Goal: Information Seeking & Learning: Check status

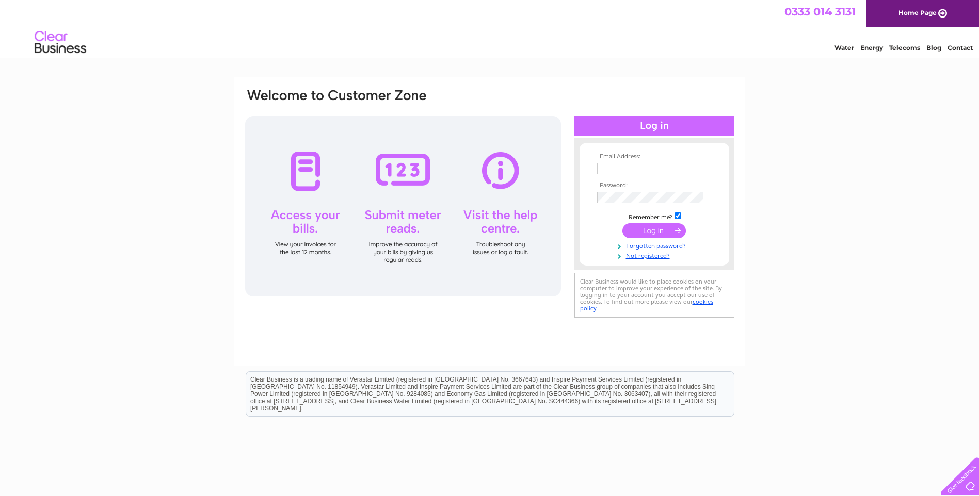
type input "[EMAIL_ADDRESS][DOMAIN_NAME]"
click at [658, 230] on input "submit" at bounding box center [653, 230] width 63 height 14
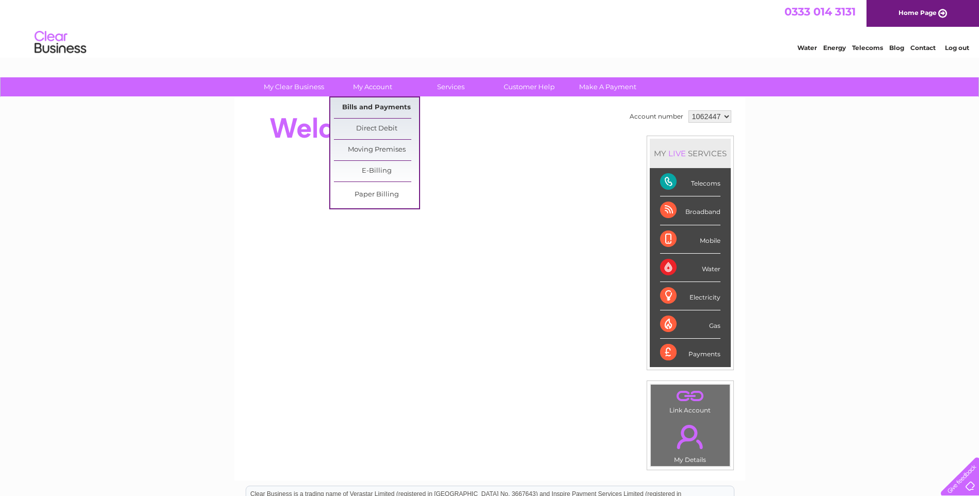
click at [377, 106] on link "Bills and Payments" at bounding box center [376, 108] width 85 height 21
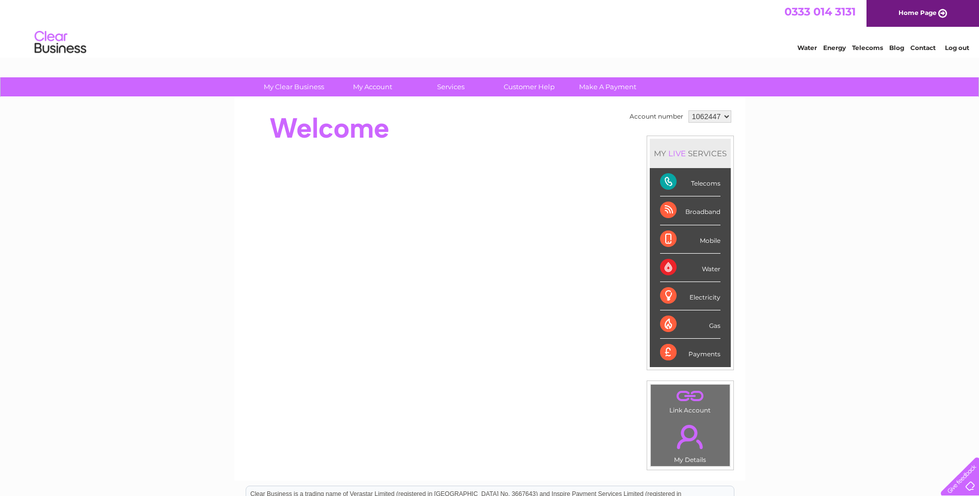
click at [234, 274] on div "Account number 1062447 MY LIVE SERVICES Telecoms Broadband Mobile Water Electri…" at bounding box center [489, 289] width 511 height 383
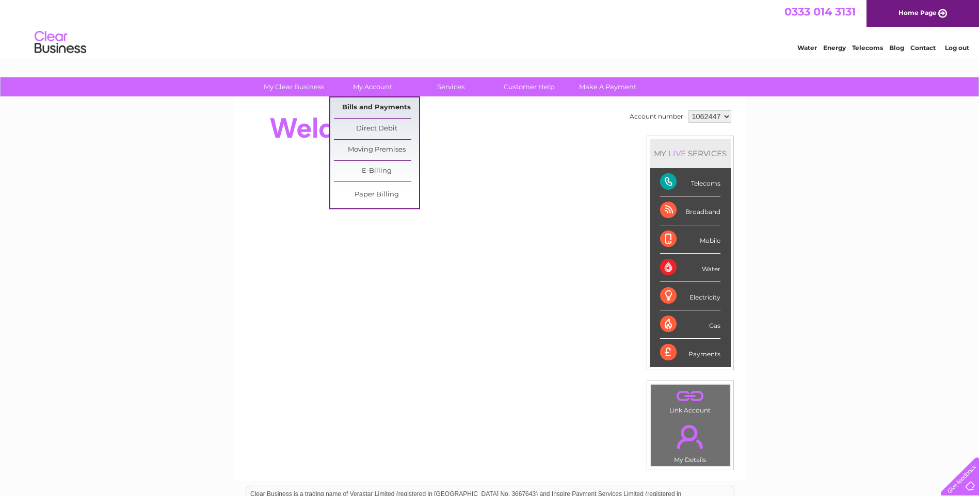
click at [366, 109] on link "Bills and Payments" at bounding box center [376, 108] width 85 height 21
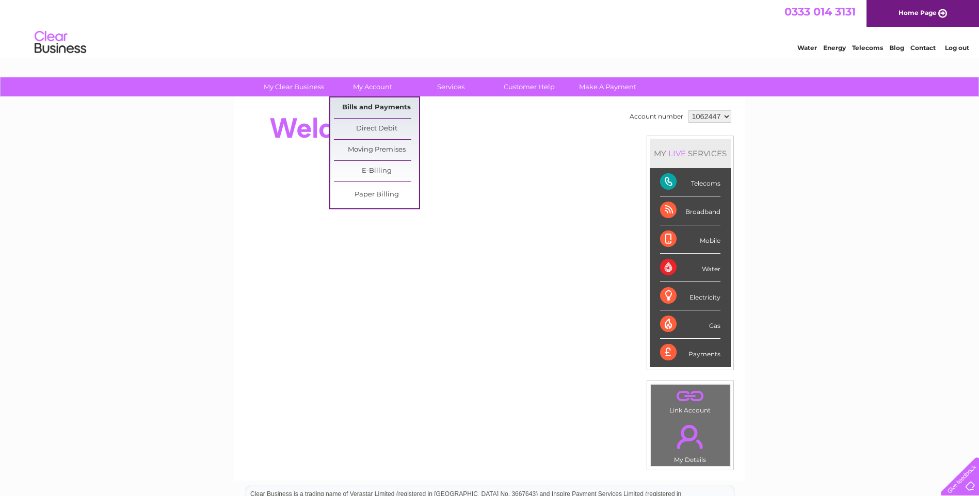
click at [366, 109] on link "Bills and Payments" at bounding box center [376, 108] width 85 height 21
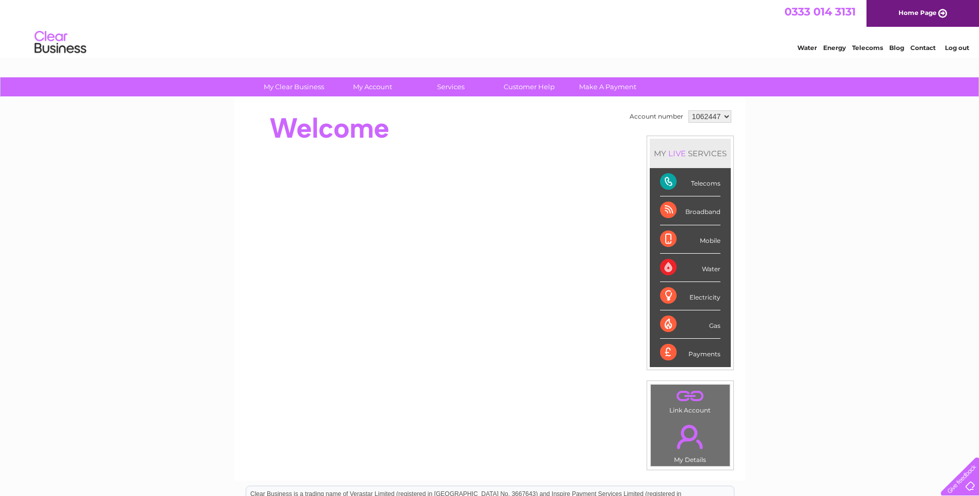
click at [704, 183] on div "Telecoms" at bounding box center [690, 182] width 60 height 28
click at [435, 153] on div at bounding box center [432, 232] width 376 height 248
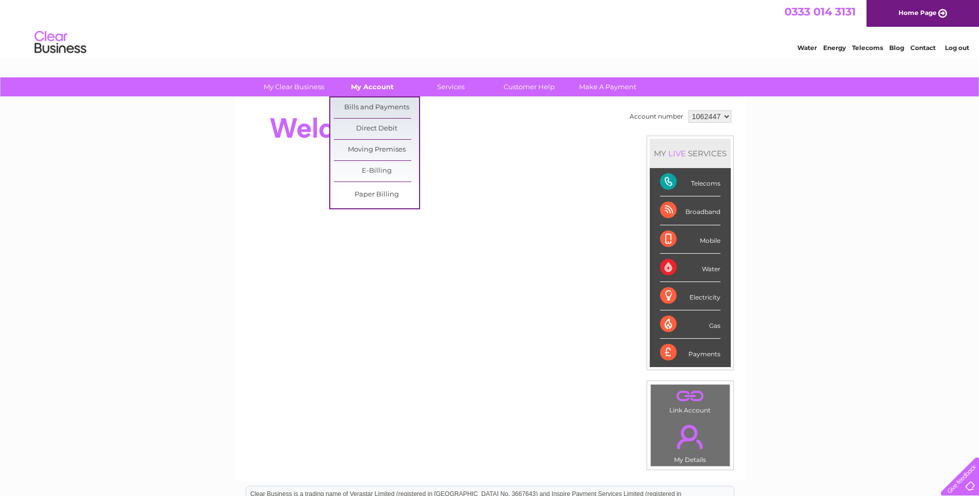
click at [355, 91] on link "My Account" at bounding box center [372, 86] width 85 height 19
click at [349, 108] on link "Bills and Payments" at bounding box center [376, 108] width 85 height 21
click at [363, 107] on link "Bills and Payments" at bounding box center [376, 108] width 85 height 21
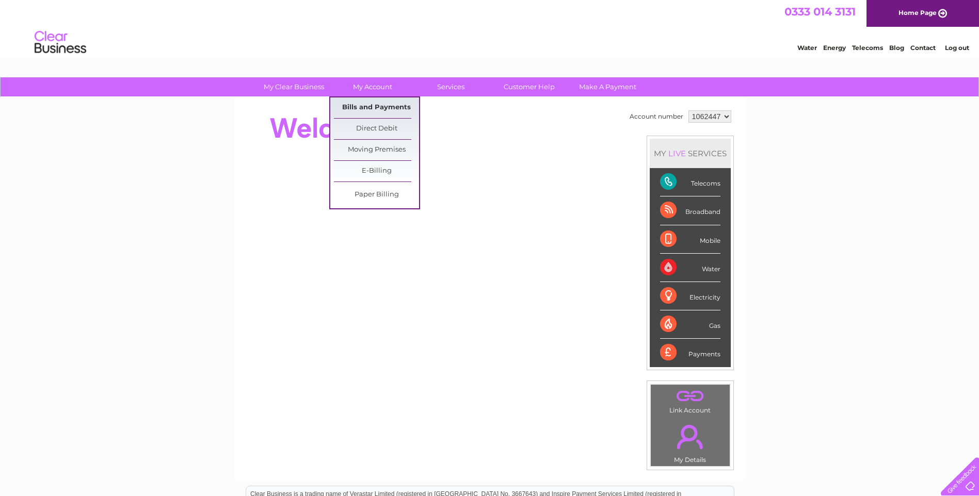
click at [363, 107] on link "Bills and Payments" at bounding box center [376, 108] width 85 height 21
drag, startPoint x: 363, startPoint y: 107, endPoint x: 416, endPoint y: 418, distance: 315.6
click at [416, 421] on div "Account number 1062447 MY LIVE SERVICES Telecoms Broadband Mobile Water Electri…" at bounding box center [489, 289] width 511 height 383
click at [378, 107] on link "Bills and Payments" at bounding box center [376, 108] width 85 height 21
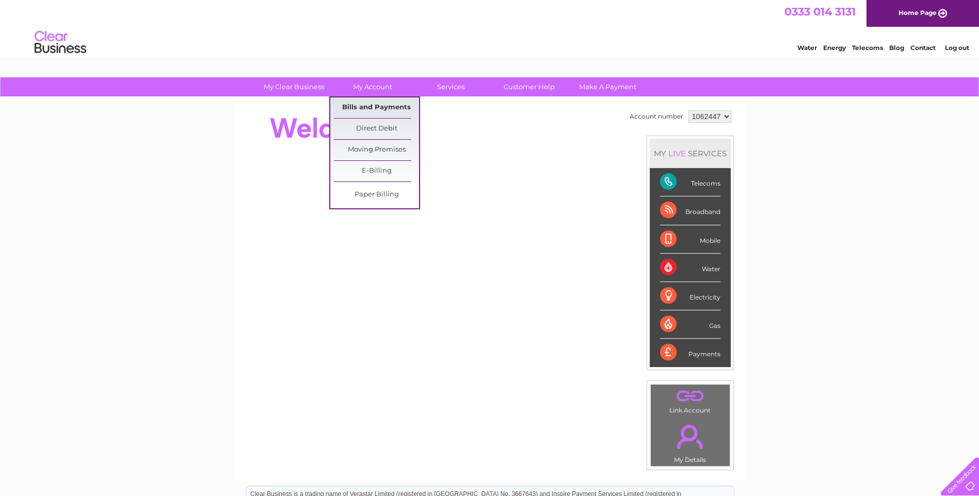
click at [378, 107] on link "Bills and Payments" at bounding box center [376, 108] width 85 height 21
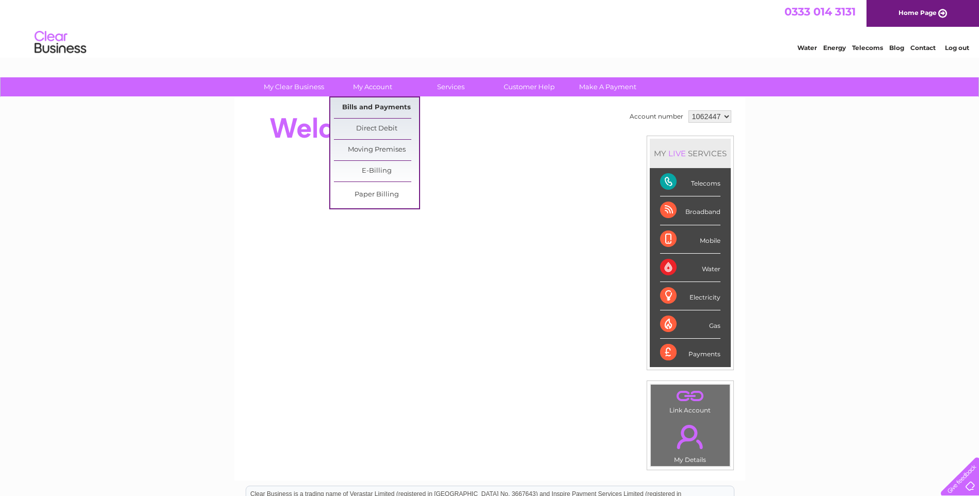
click at [378, 107] on link "Bills and Payments" at bounding box center [376, 108] width 85 height 21
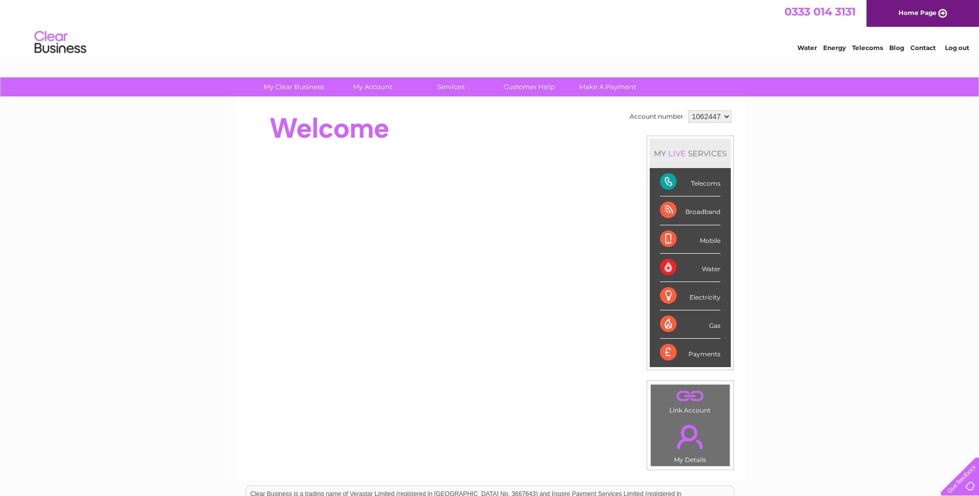
click at [523, 118] on div at bounding box center [432, 128] width 376 height 41
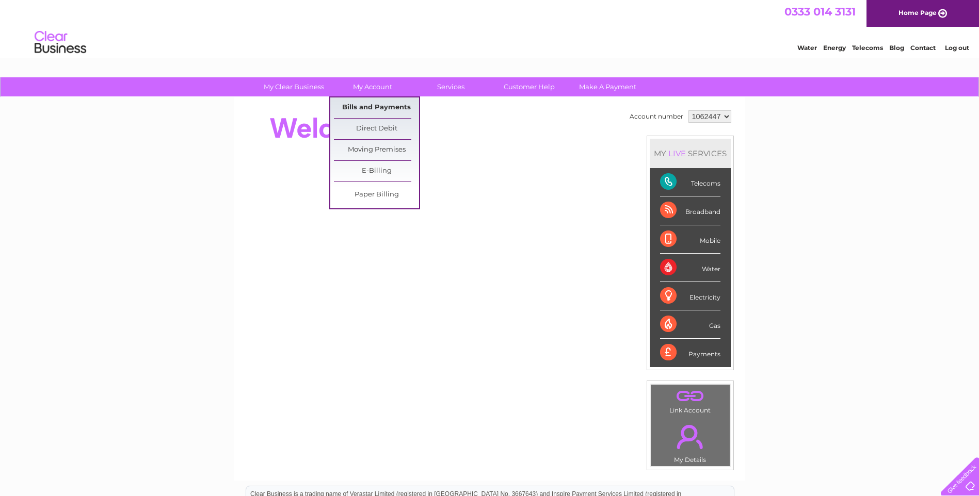
click at [382, 110] on link "Bills and Payments" at bounding box center [376, 108] width 85 height 21
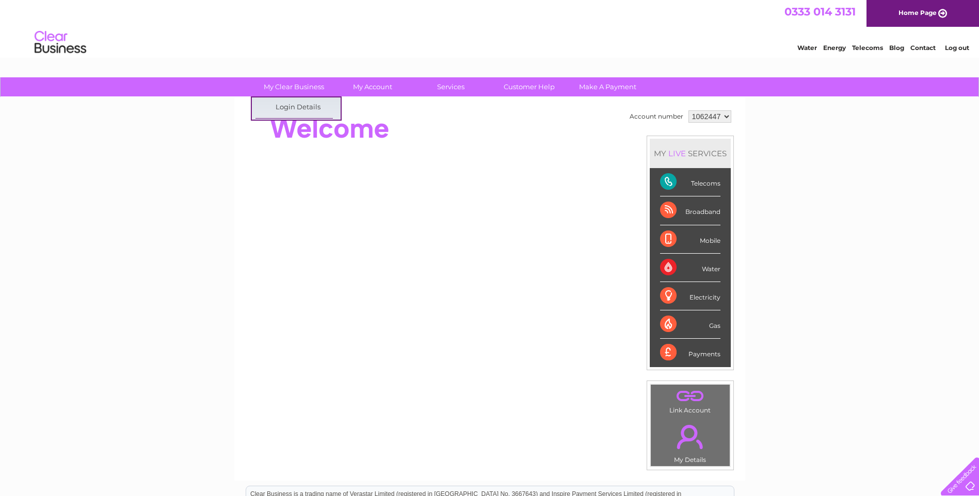
click at [461, 162] on div at bounding box center [432, 257] width 376 height 197
click at [864, 47] on link "Telecoms" at bounding box center [867, 48] width 31 height 8
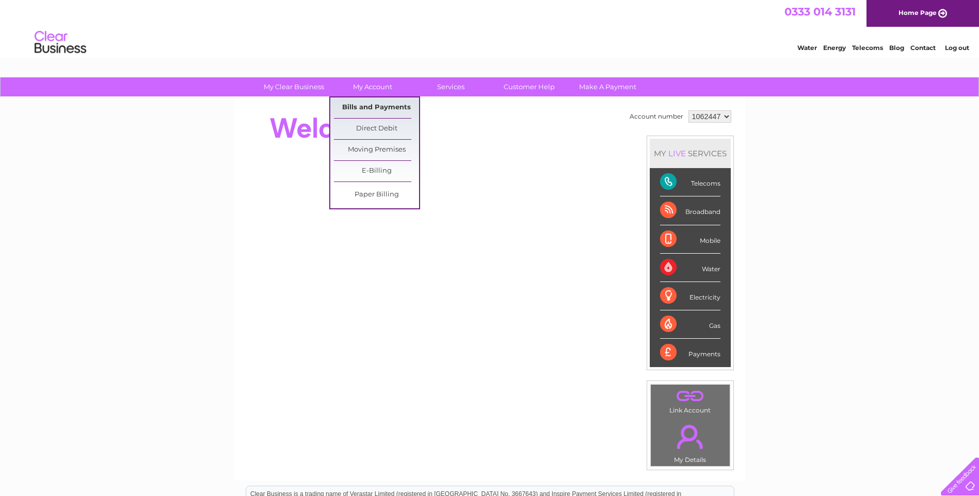
click at [383, 109] on link "Bills and Payments" at bounding box center [376, 108] width 85 height 21
click at [384, 107] on link "Bills and Payments" at bounding box center [376, 108] width 85 height 21
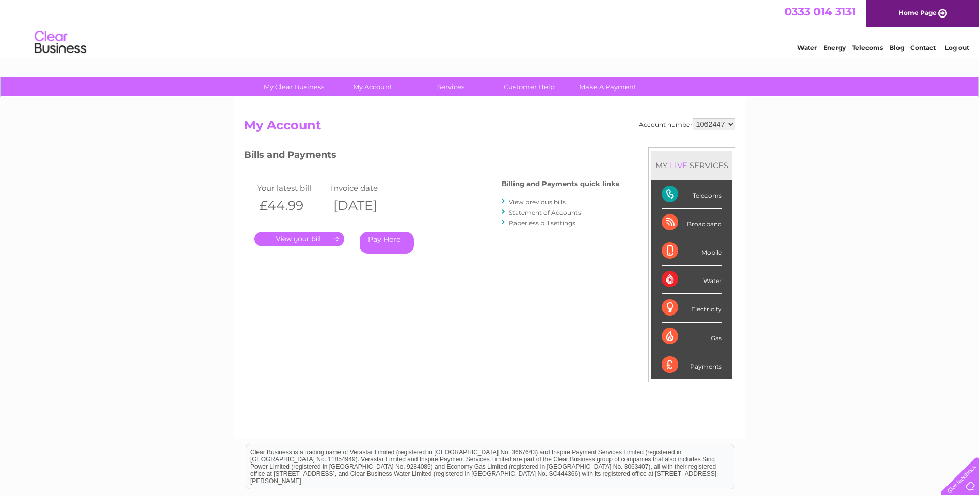
click at [325, 241] on link "." at bounding box center [299, 239] width 90 height 15
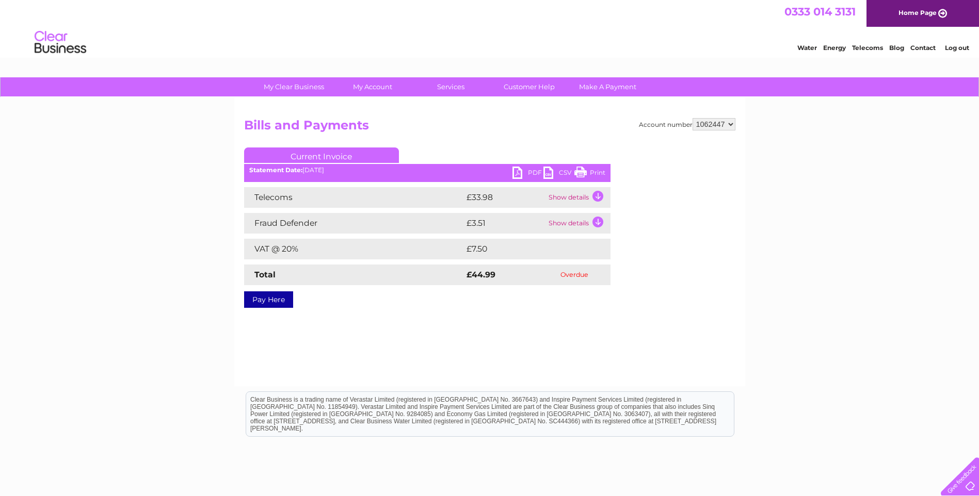
click at [576, 199] on td "Show details" at bounding box center [578, 197] width 64 height 21
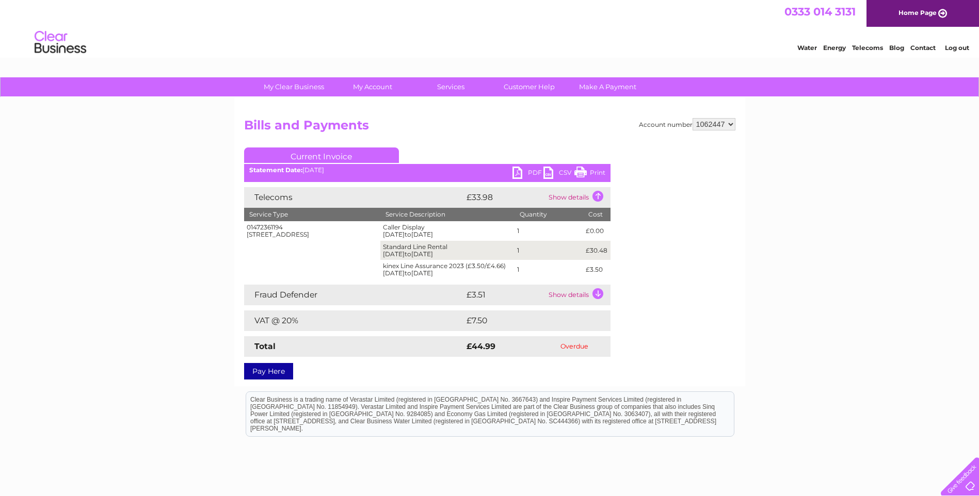
click at [920, 45] on link "Contact" at bounding box center [922, 48] width 25 height 8
